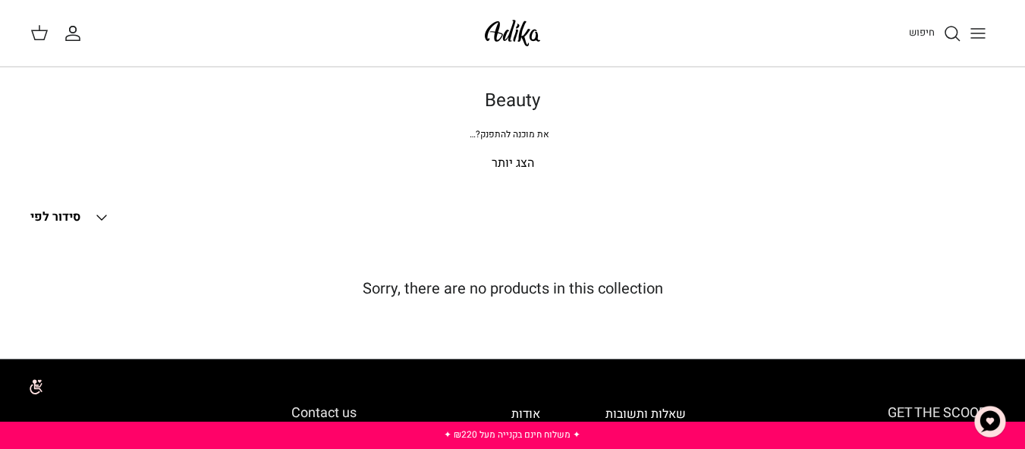
click at [978, 30] on icon "Toggle menu" at bounding box center [977, 33] width 18 height 18
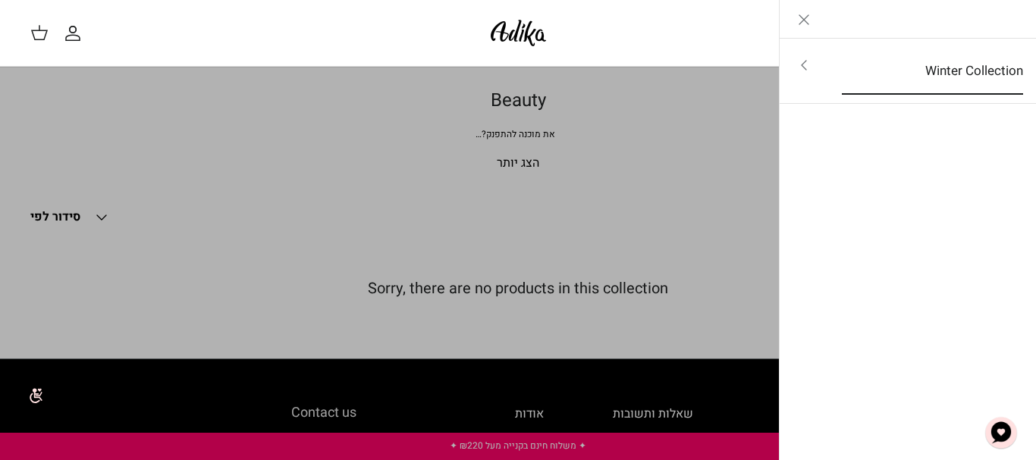
click at [911, 73] on link "Winter Collection" at bounding box center [932, 71] width 209 height 47
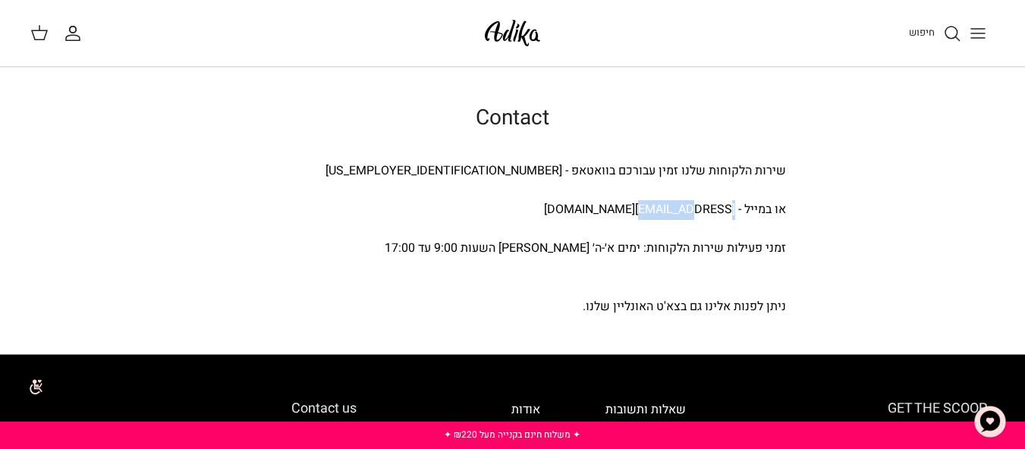
drag, startPoint x: 591, startPoint y: 211, endPoint x: 746, endPoint y: 206, distance: 154.8
click at [746, 206] on div "או במייל - [EMAIL_ADDRESS][DOMAIN_NAME]" at bounding box center [513, 210] width 546 height 20
click at [537, 218] on div "או במייל - [EMAIL_ADDRESS][DOMAIN_NAME]" at bounding box center [513, 210] width 546 height 20
